Goal: Ask a question

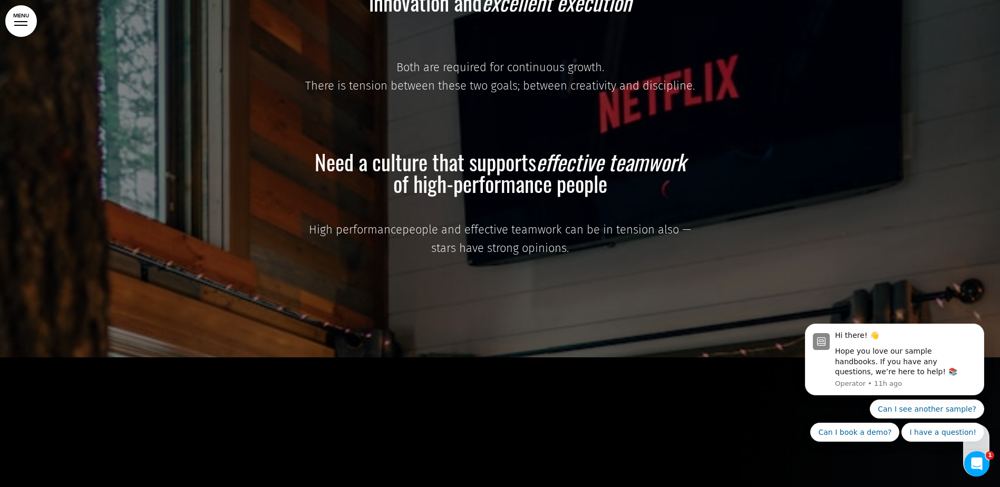
scroll to position [19767, 0]
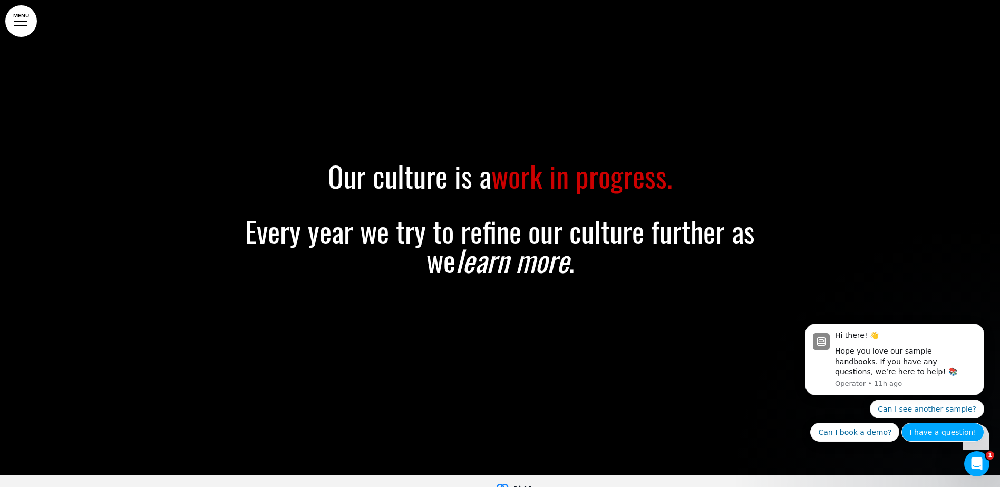
click at [923, 434] on button "I have a question!" at bounding box center [942, 432] width 83 height 19
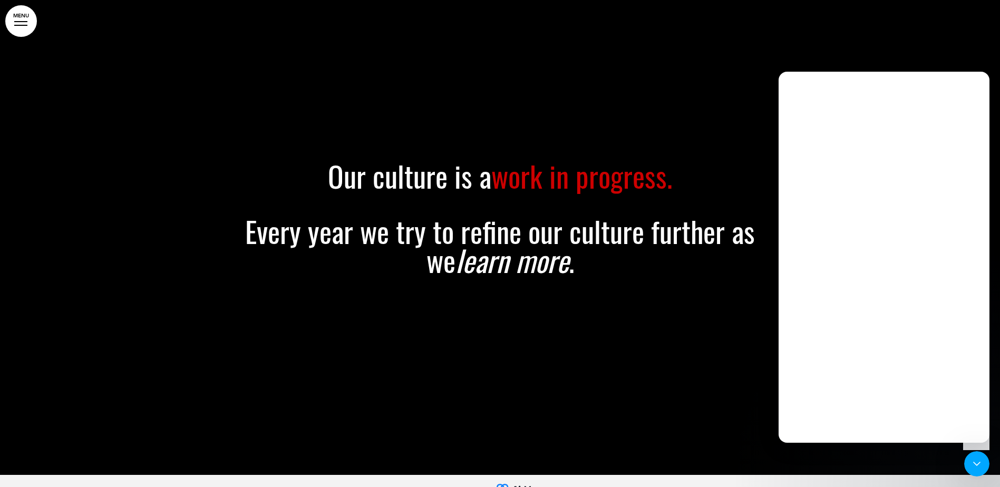
scroll to position [0, 0]
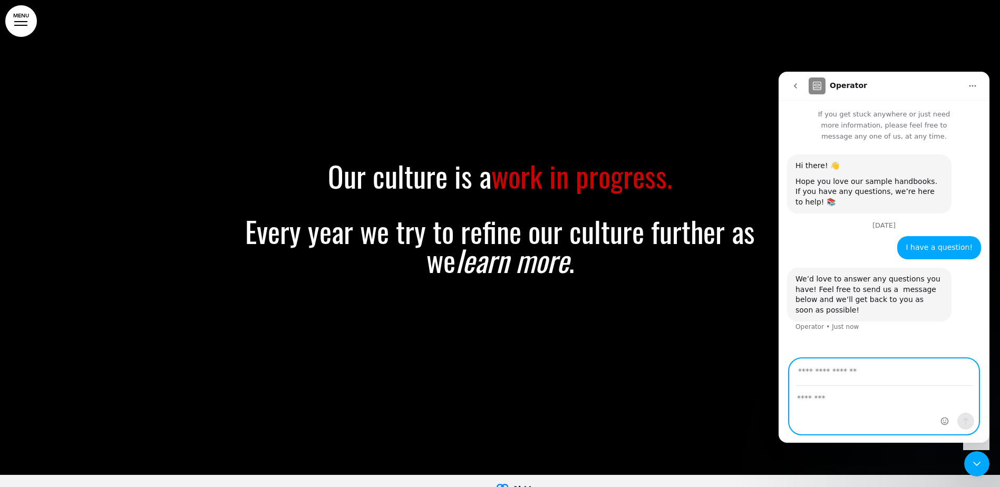
click at [852, 401] on textarea "Message…" at bounding box center [883, 395] width 189 height 18
click at [846, 370] on input "Your email" at bounding box center [884, 372] width 176 height 27
type input "**********"
type textarea "**********"
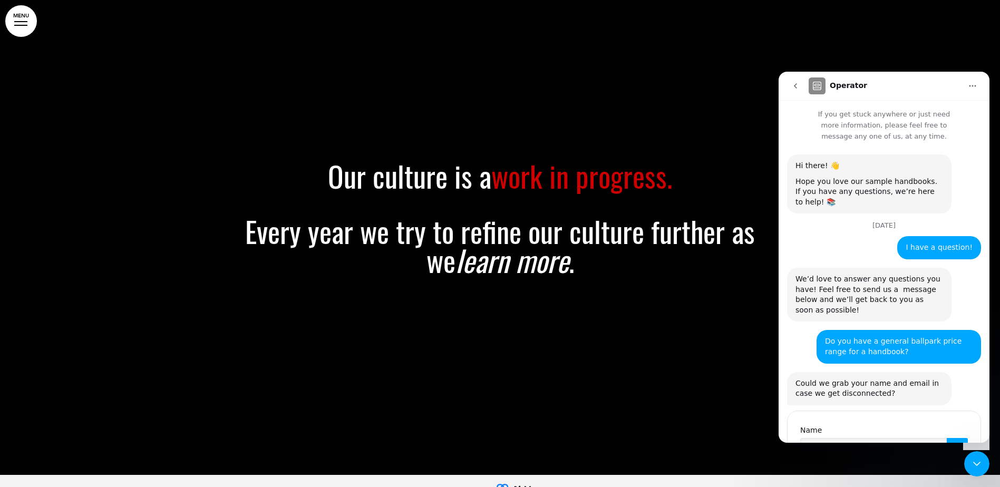
scroll to position [26, 0]
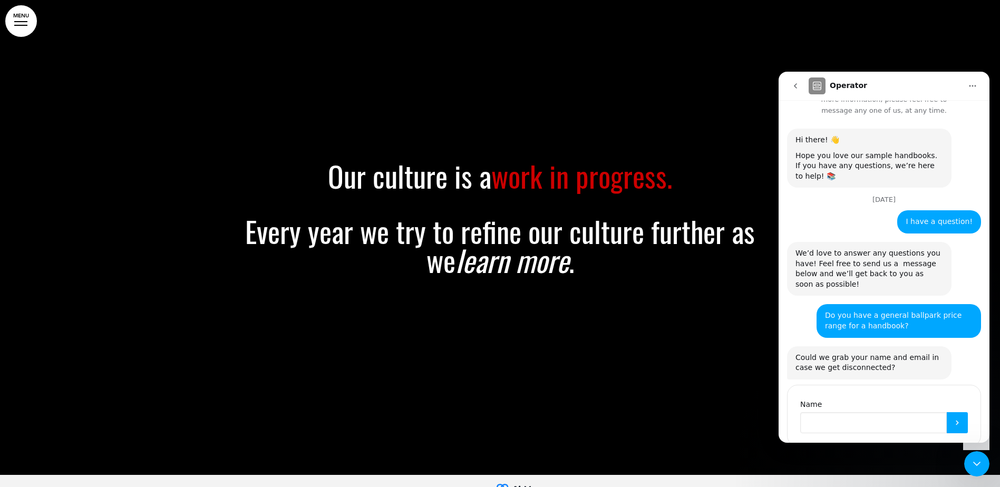
click at [846, 412] on input "Name" at bounding box center [873, 422] width 146 height 21
type input "**********"
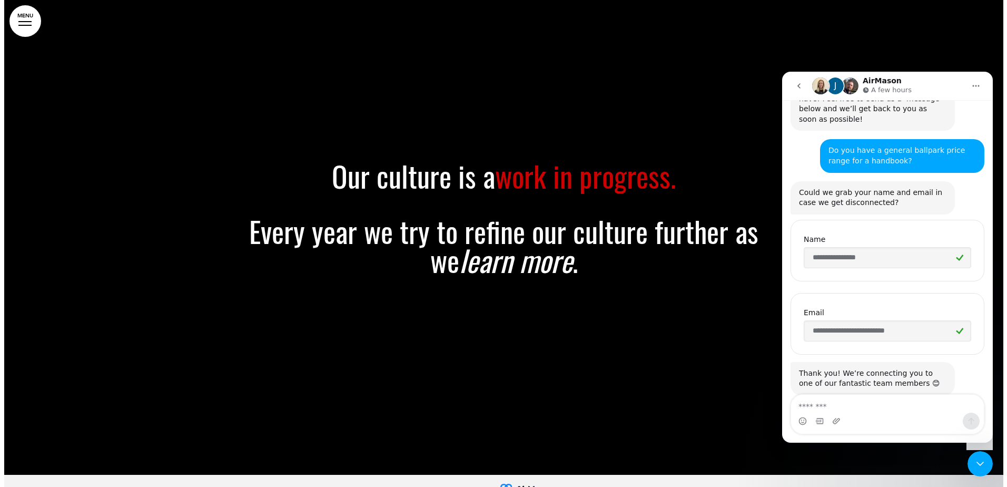
scroll to position [211, 0]
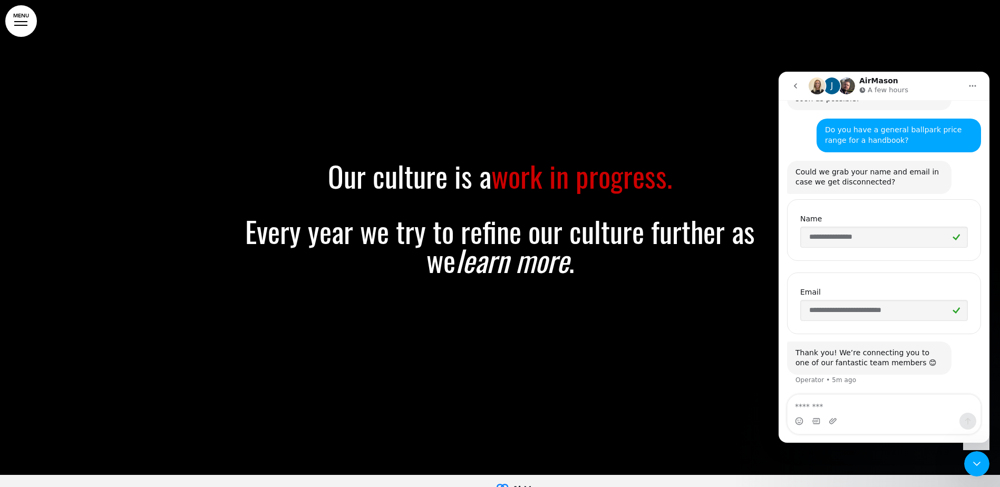
click at [8, 9] on div at bounding box center [500, 231] width 1000 height 487
click at [22, 23] on link "MENU" at bounding box center [21, 21] width 32 height 32
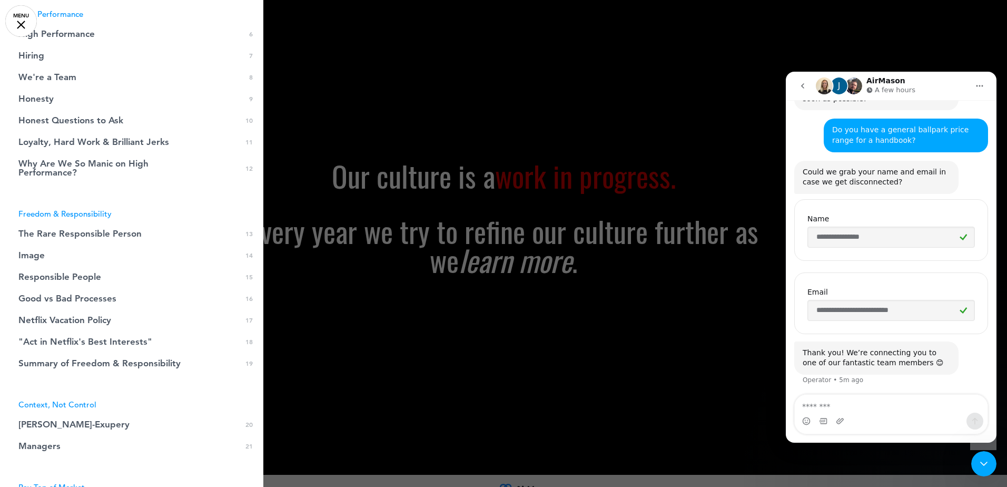
scroll to position [0, 0]
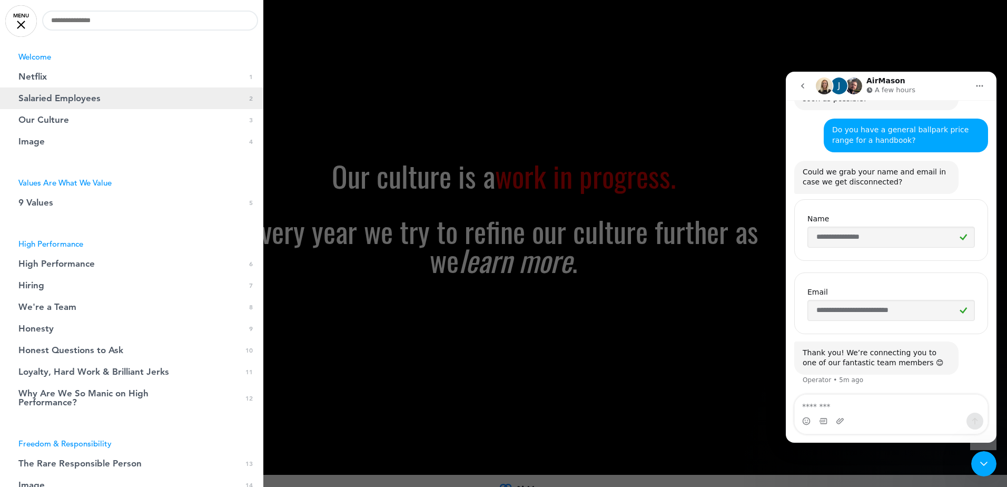
click at [185, 104] on link "Salaried Employees 0 2" at bounding box center [131, 98] width 263 height 22
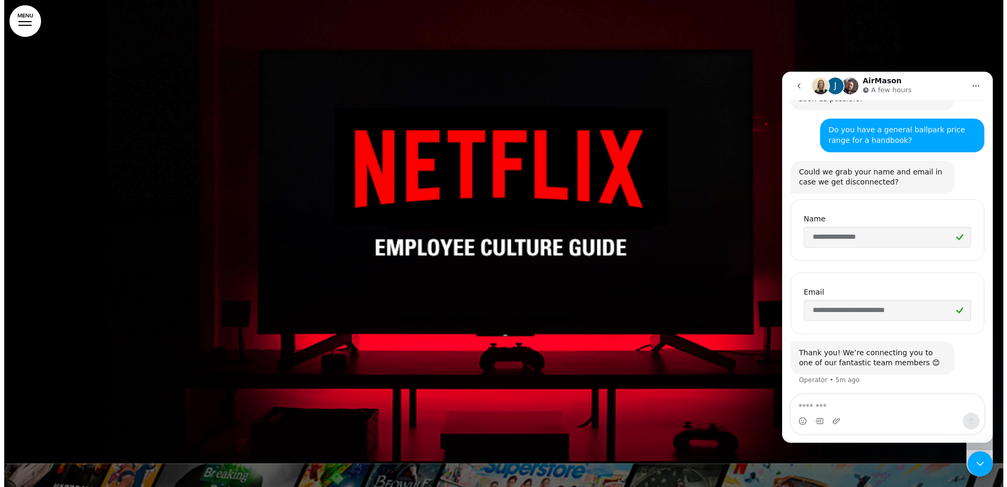
scroll to position [13, 0]
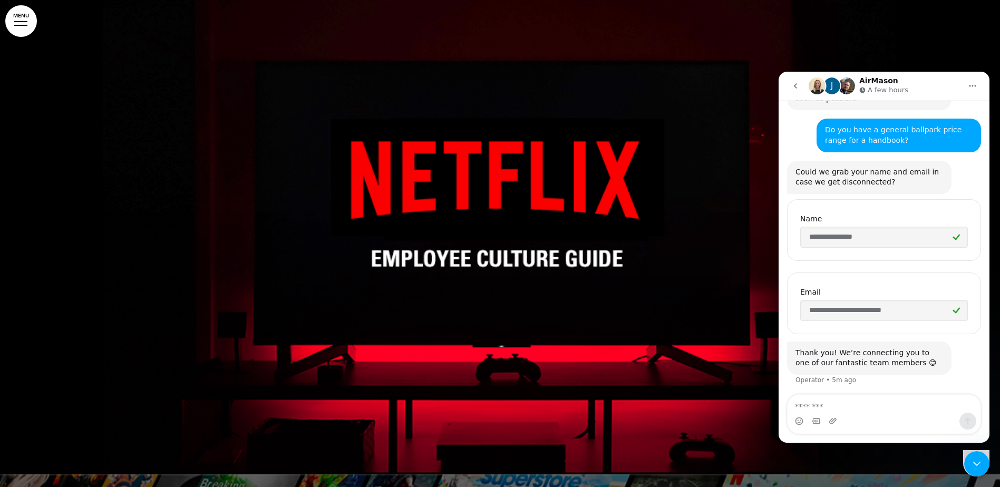
click at [29, 23] on link "MENU" at bounding box center [21, 21] width 32 height 32
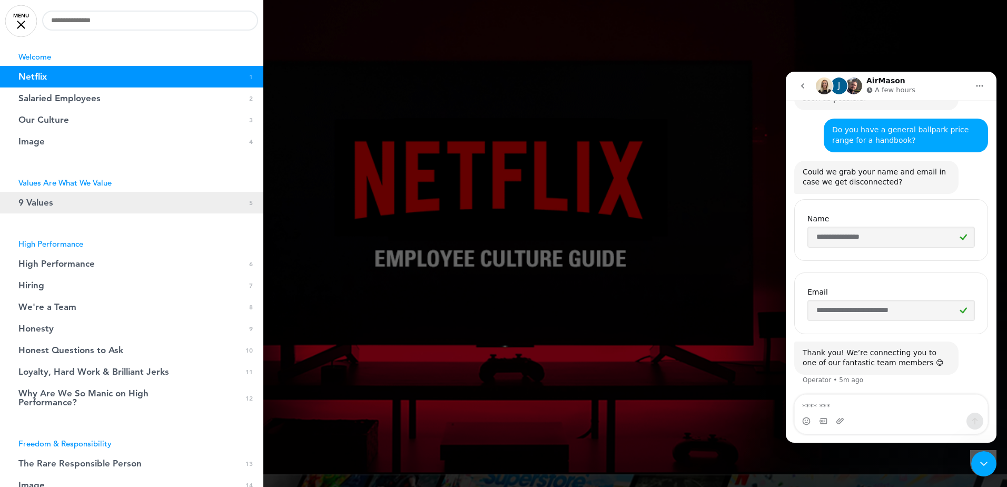
click at [40, 205] on span "9 Values" at bounding box center [35, 202] width 35 height 9
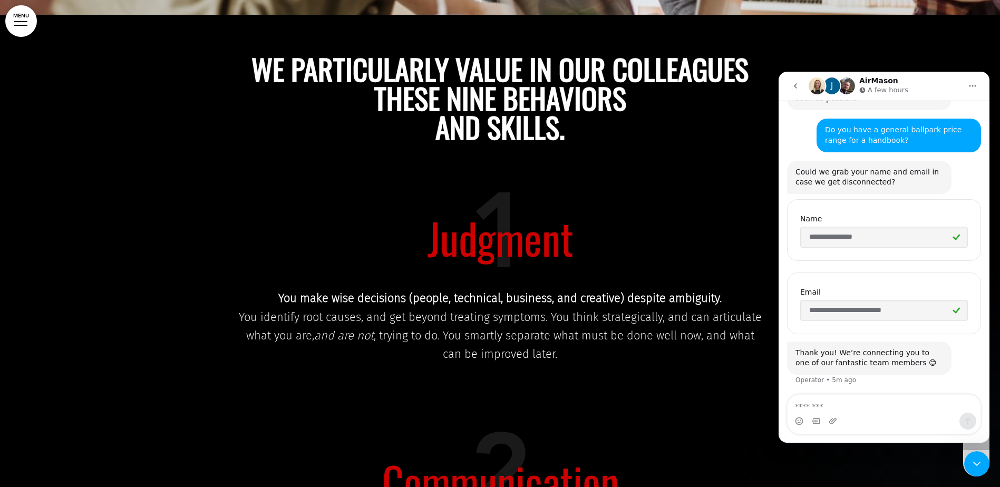
scroll to position [1951, 0]
